Goal: Transaction & Acquisition: Purchase product/service

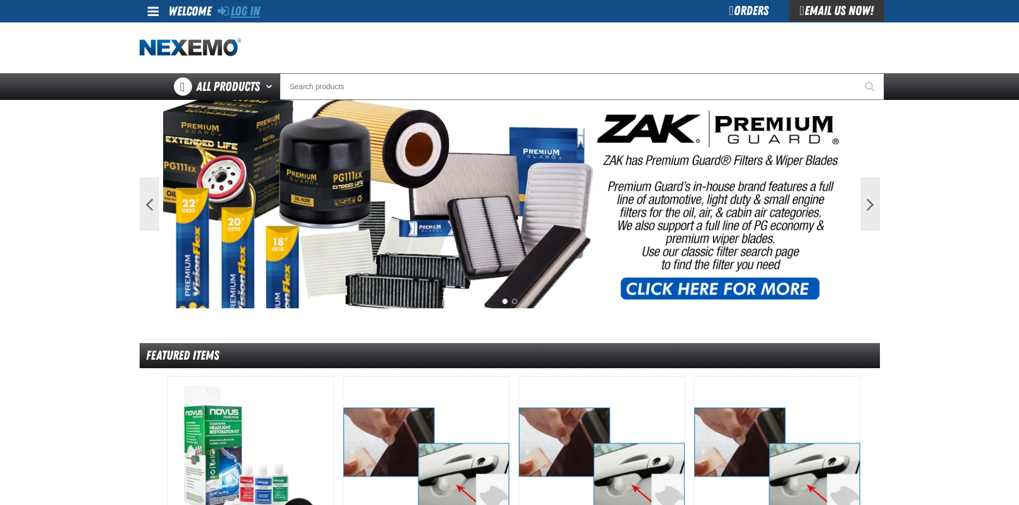
click at [250, 12] on link "Log In" at bounding box center [239, 11] width 42 height 15
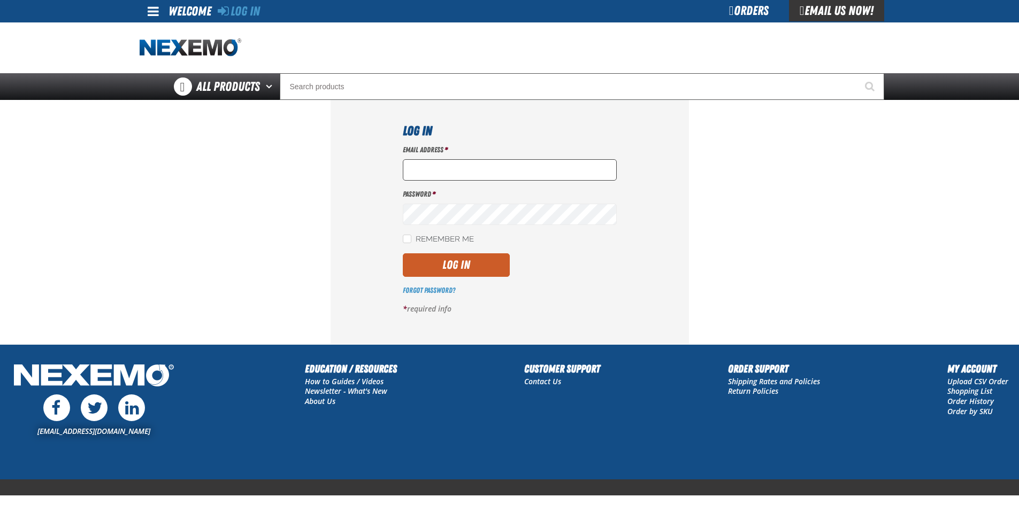
type input "tpfeiffer@vtaig.com"
click at [444, 166] on input "tpfeiffer@vtaig.com" at bounding box center [510, 169] width 214 height 21
click at [435, 262] on button "Log In" at bounding box center [456, 266] width 107 height 24
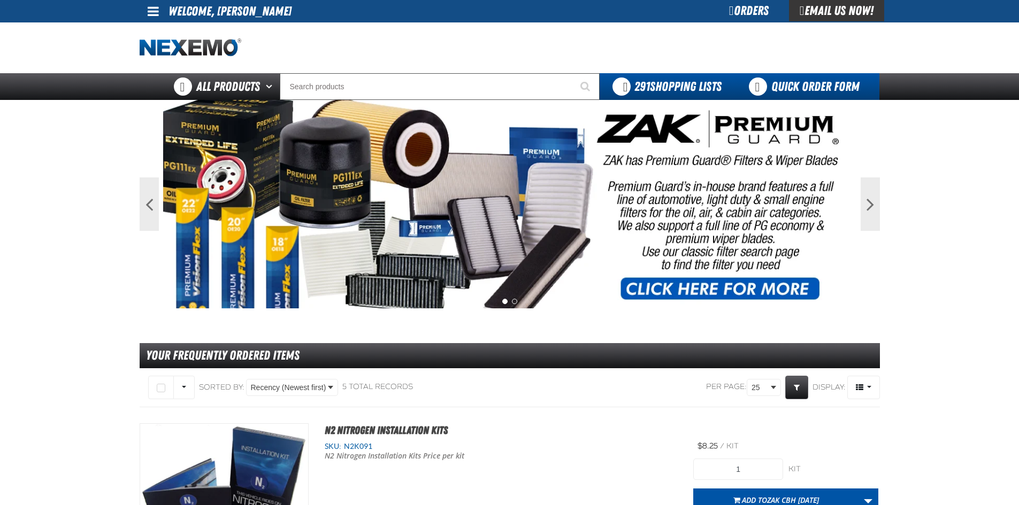
click at [807, 83] on link "Quick Order Form" at bounding box center [806, 86] width 145 height 27
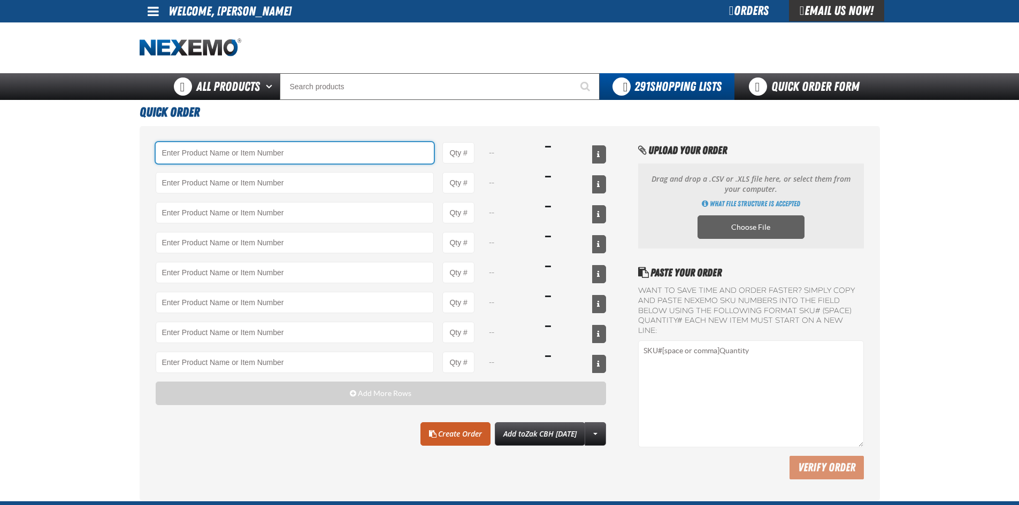
click at [286, 152] on input "Product" at bounding box center [295, 152] width 279 height 21
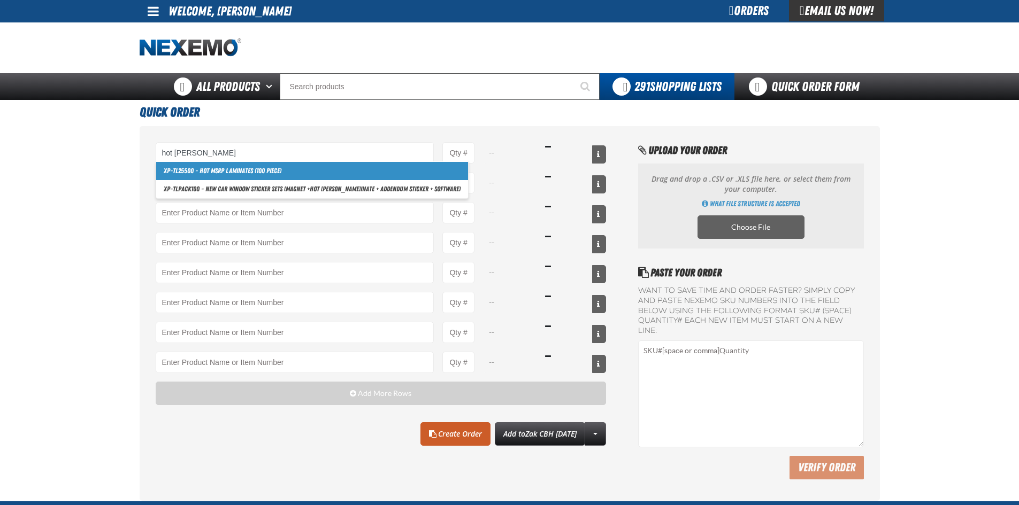
click at [256, 172] on link "XP-TL25500 - Hot MSRP Laminates (100 Piece)" at bounding box center [312, 171] width 312 height 18
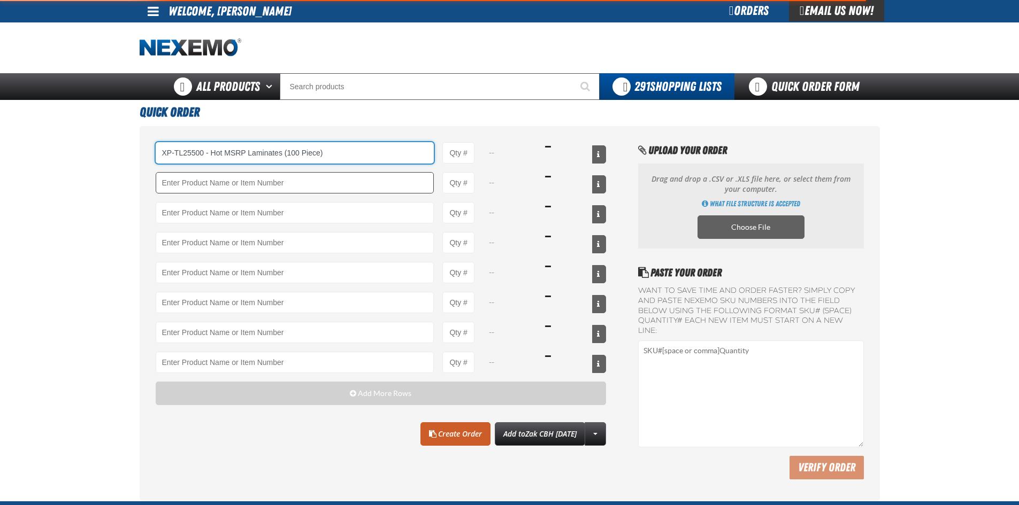
type input "XP-TL25500 - Hot MSRP Laminates (100 Piece)"
type input "1"
select select "pack"
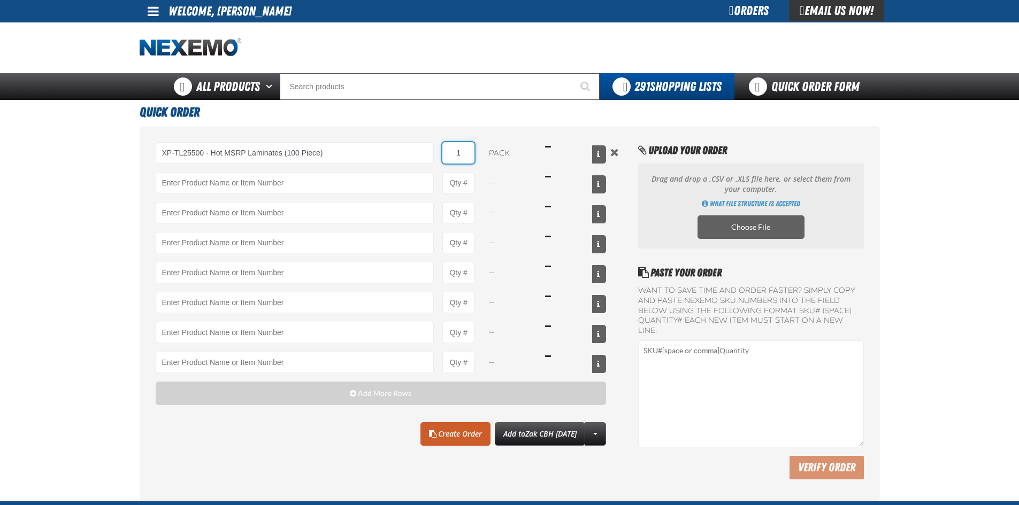
click at [467, 157] on input "1" at bounding box center [458, 152] width 32 height 21
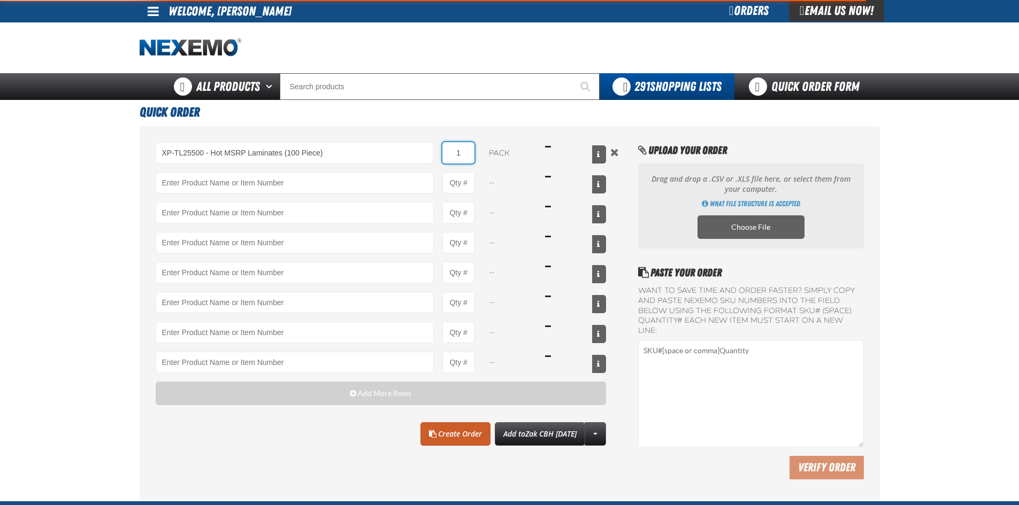
type input "XP-TL25500 - Hot MSRP Laminates (100 Piece)"
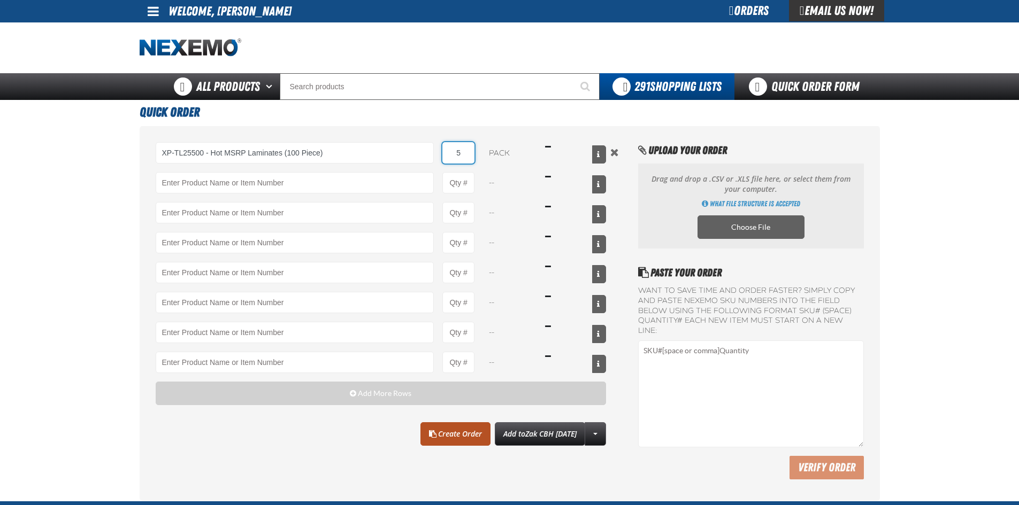
type input "5"
click at [434, 433] on link "Create Order" at bounding box center [455, 435] width 70 height 24
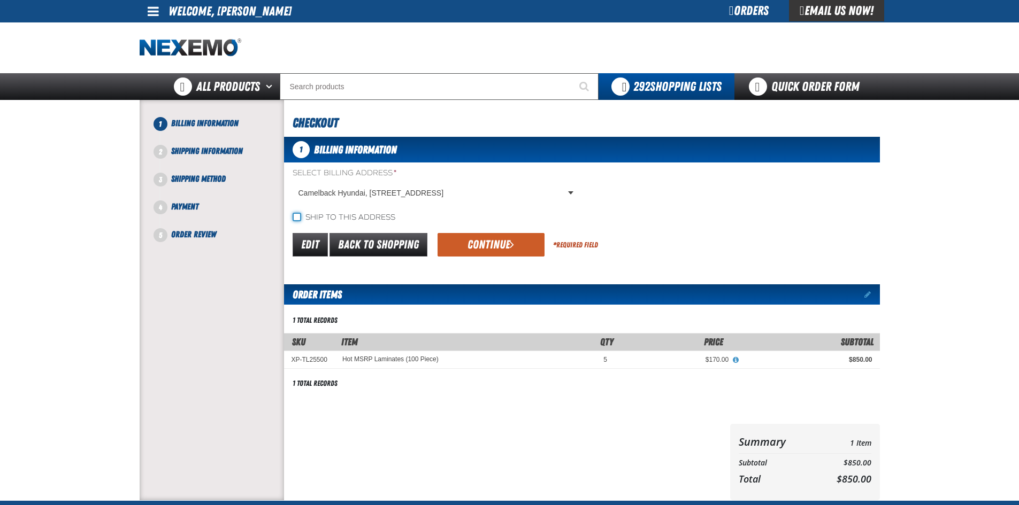
click at [293, 217] on input "Ship to this address" at bounding box center [297, 217] width 9 height 9
checkbox input "true"
click at [481, 241] on button "Continue" at bounding box center [491, 245] width 107 height 24
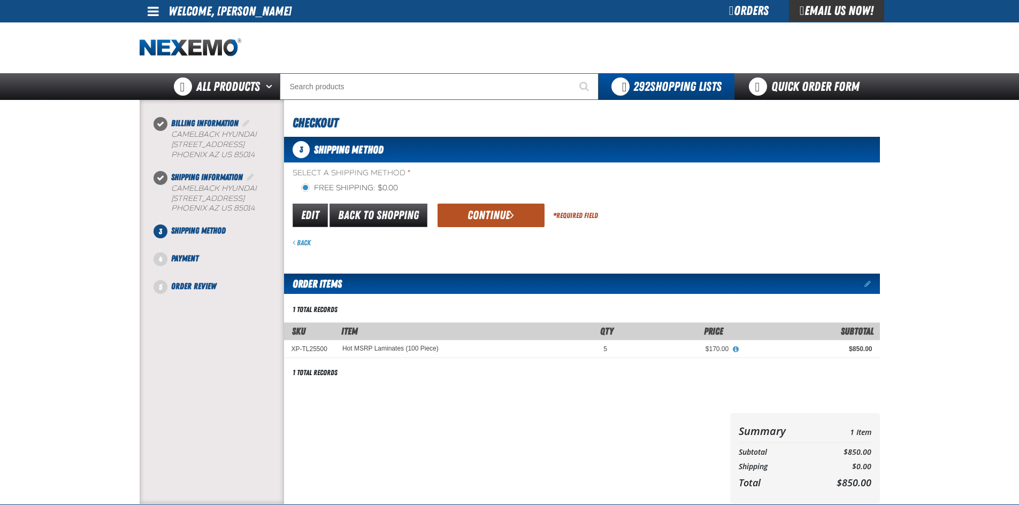
click at [490, 214] on button "Continue" at bounding box center [491, 216] width 107 height 24
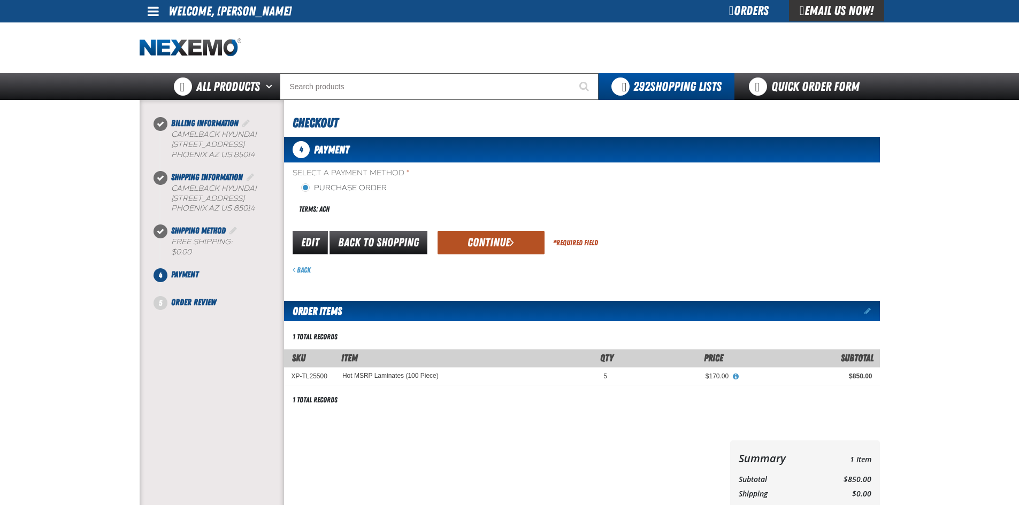
click at [500, 239] on button "Continue" at bounding box center [491, 243] width 107 height 24
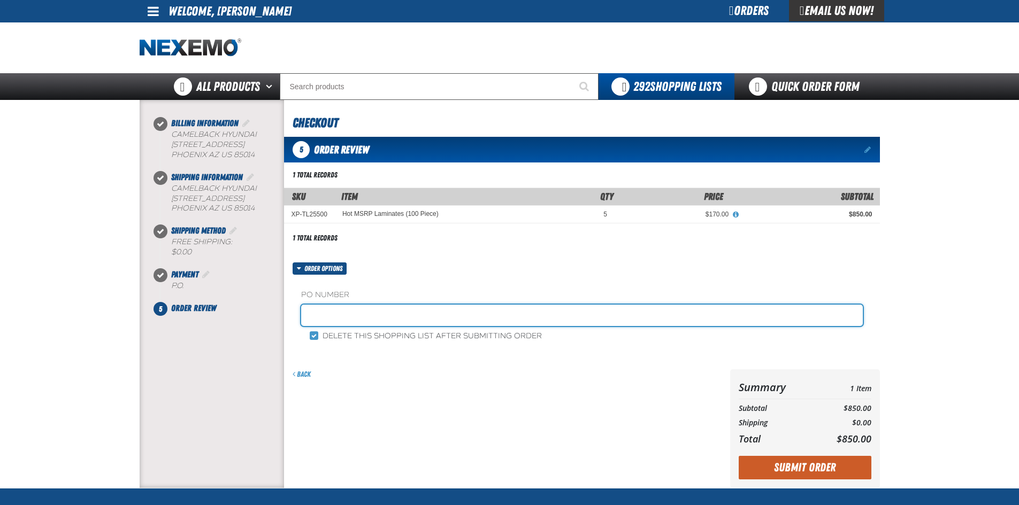
click at [353, 315] on input "text" at bounding box center [582, 315] width 562 height 21
type input "T118155"
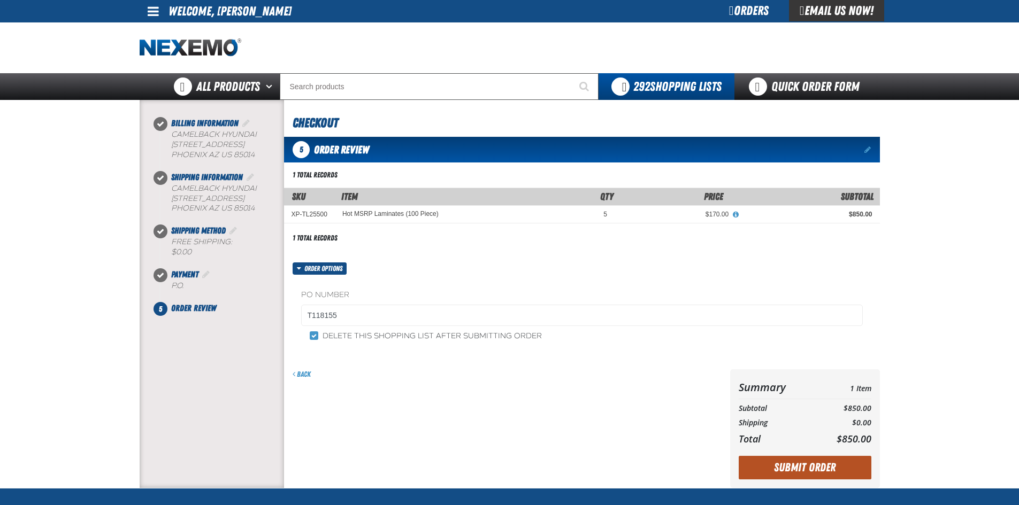
click at [800, 462] on button "Submit Order" at bounding box center [805, 468] width 133 height 24
